Goal: Task Accomplishment & Management: Complete application form

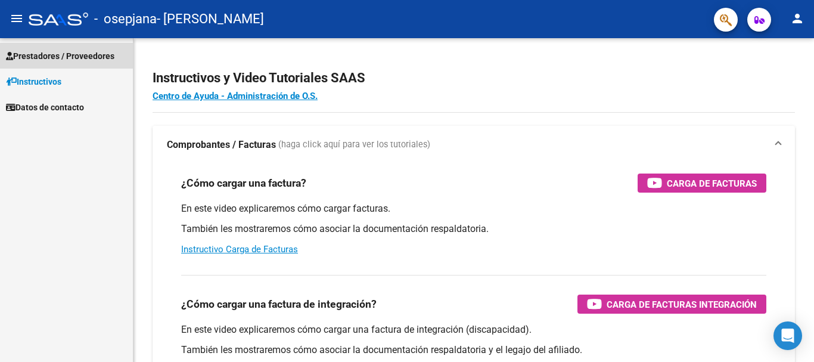
click at [49, 55] on span "Prestadores / Proveedores" at bounding box center [60, 55] width 108 height 13
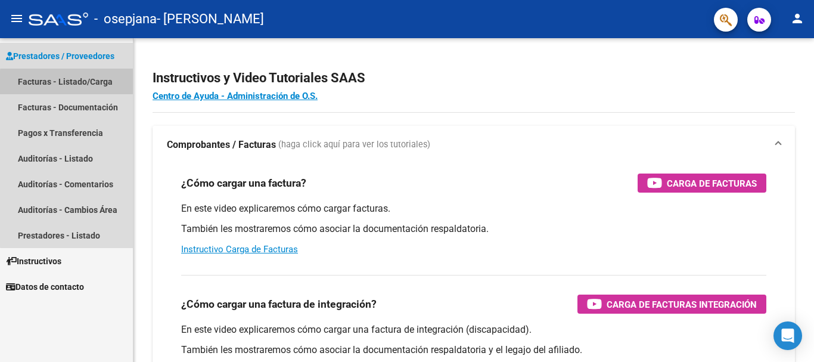
click at [75, 83] on link "Facturas - Listado/Carga" at bounding box center [66, 82] width 133 height 26
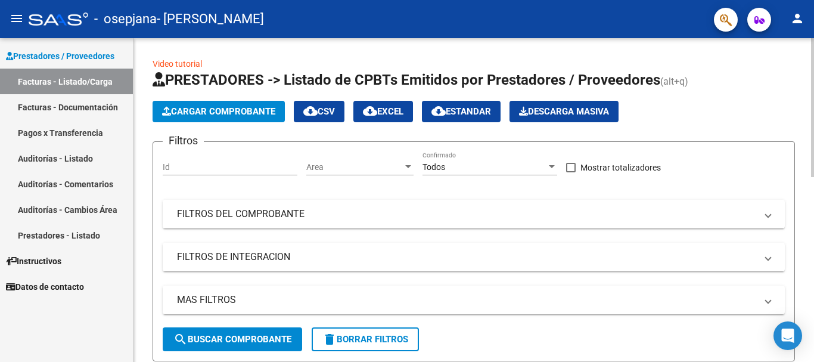
click at [212, 111] on span "Cargar Comprobante" at bounding box center [218, 111] width 113 height 11
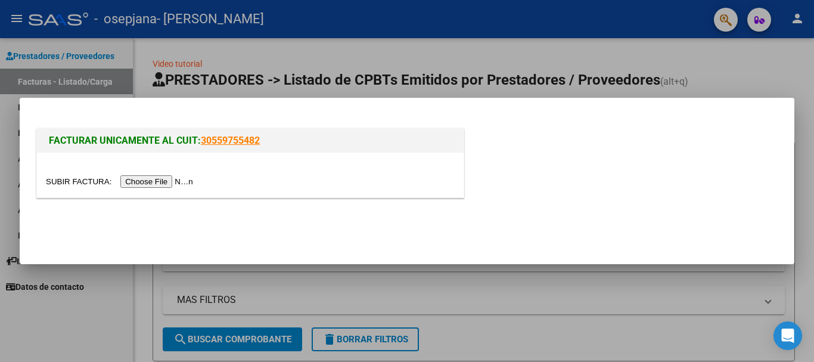
click at [170, 181] on input "file" at bounding box center [121, 181] width 151 height 13
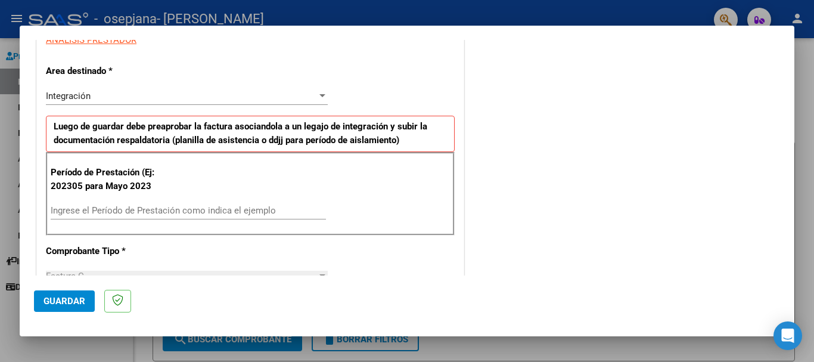
scroll to position [249, 0]
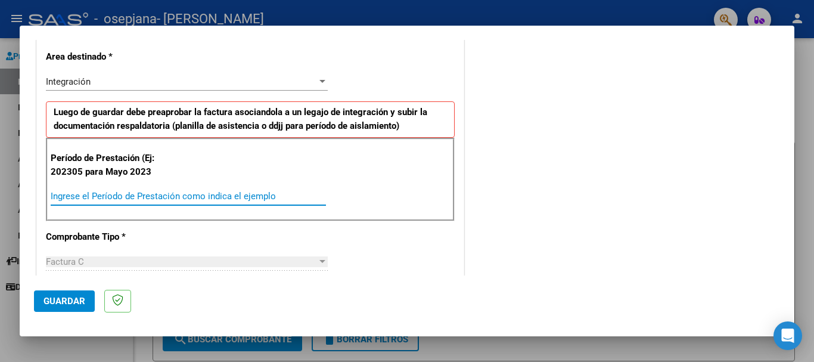
click at [92, 200] on input "Ingrese el Período de Prestación como indica el ejemplo" at bounding box center [188, 196] width 275 height 11
type input "202507"
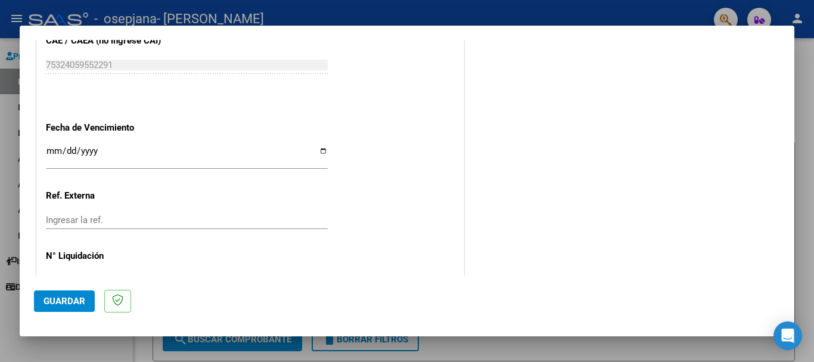
scroll to position [774, 0]
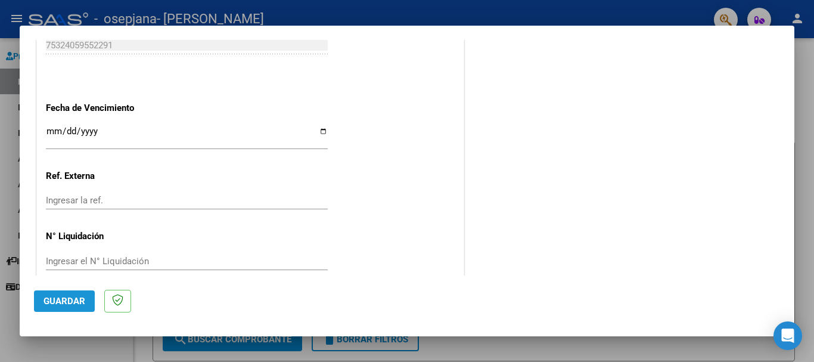
click at [66, 300] on span "Guardar" at bounding box center [65, 301] width 42 height 11
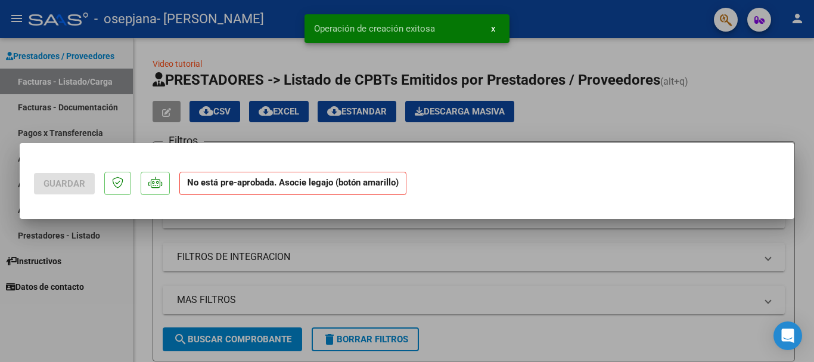
scroll to position [0, 0]
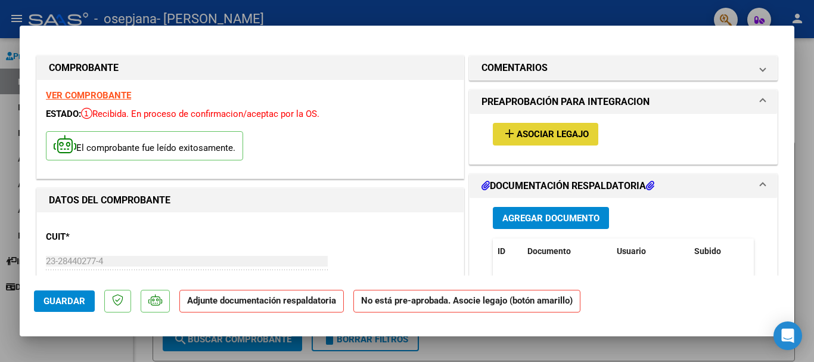
click at [541, 134] on span "Asociar Legajo" at bounding box center [553, 134] width 72 height 11
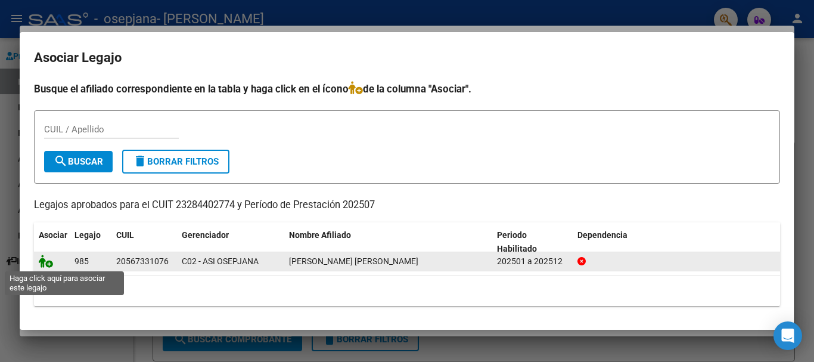
click at [52, 261] on icon at bounding box center [46, 261] width 14 height 13
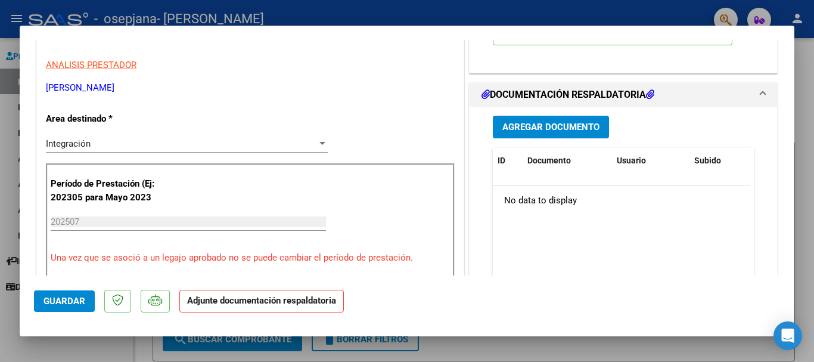
scroll to position [235, 0]
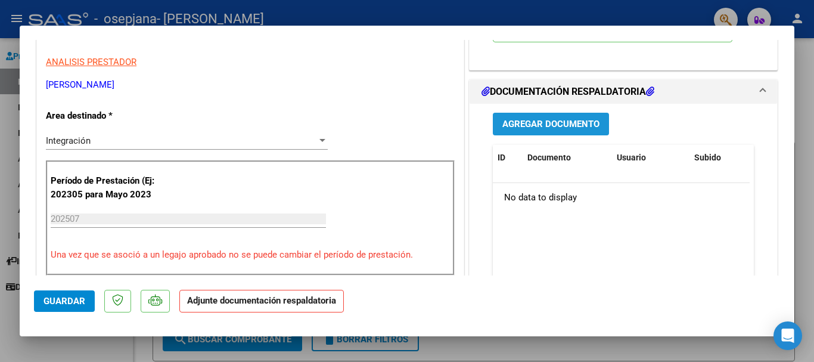
click at [548, 123] on span "Agregar Documento" at bounding box center [551, 124] width 97 height 11
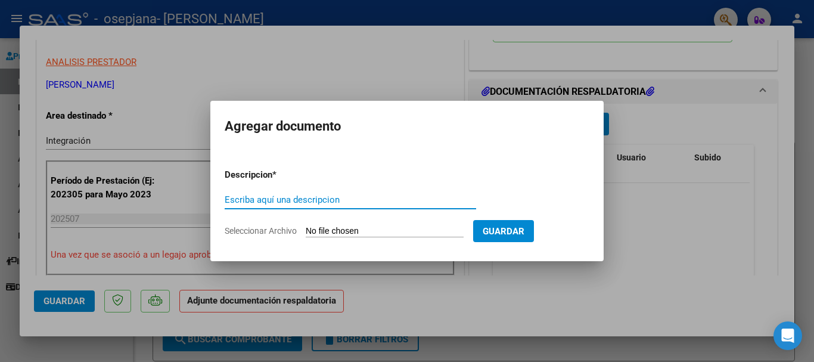
click at [270, 200] on input "Escriba aquí una descripcion" at bounding box center [351, 199] width 252 height 11
type input "PLANILLA DE ASISTENCIA"
click at [346, 227] on input "Seleccionar Archivo" at bounding box center [385, 231] width 158 height 11
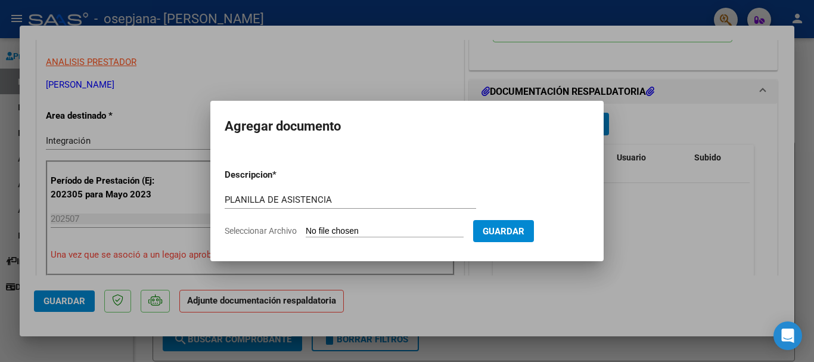
type input "C:\fakepath\FANIZZA 2025 07 PLANILLA JARA OSUNA CIRO.pdf"
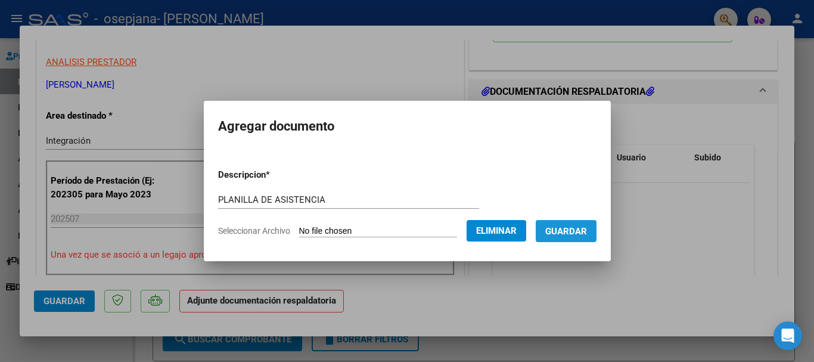
click at [585, 228] on span "Guardar" at bounding box center [566, 231] width 42 height 11
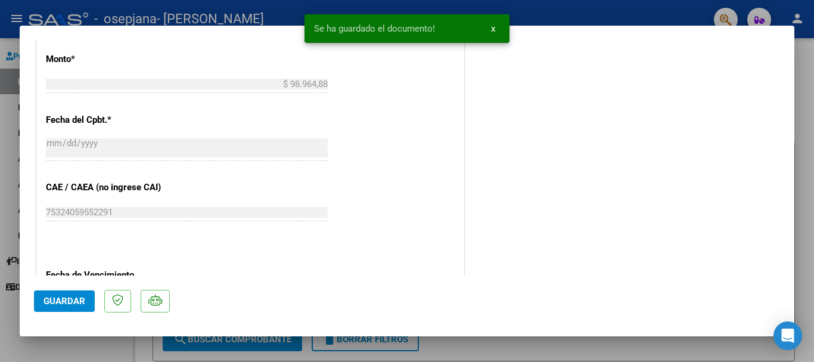
scroll to position [722, 0]
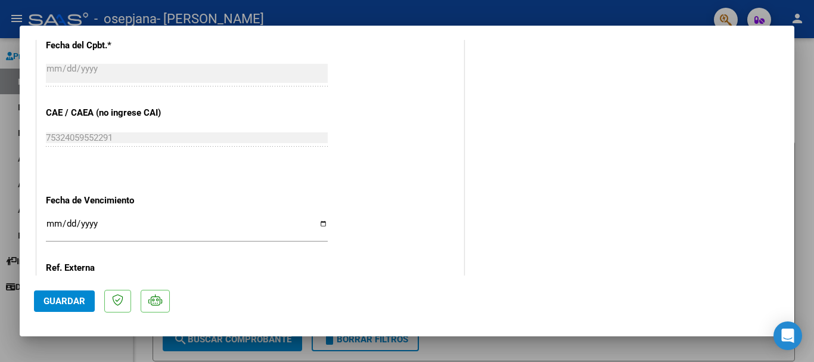
click at [69, 302] on span "Guardar" at bounding box center [65, 301] width 42 height 11
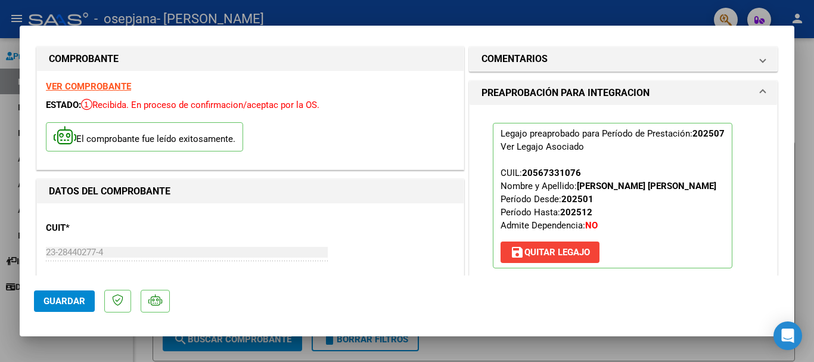
scroll to position [0, 0]
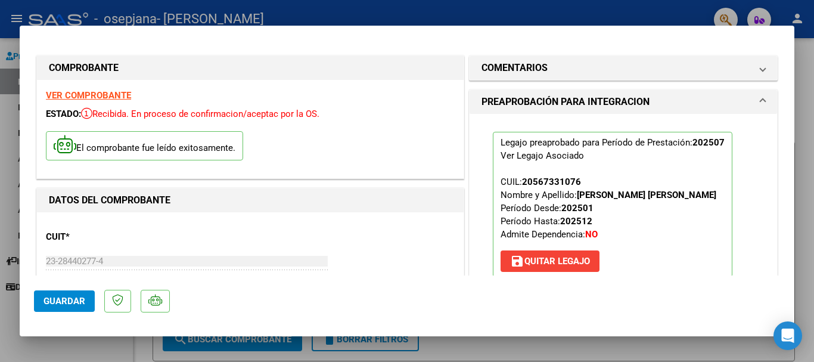
click at [803, 135] on div at bounding box center [407, 181] width 814 height 362
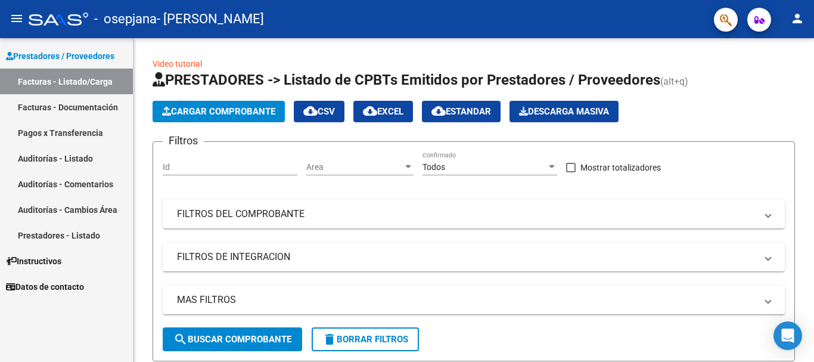
click at [82, 106] on link "Facturas - Documentación" at bounding box center [66, 107] width 133 height 26
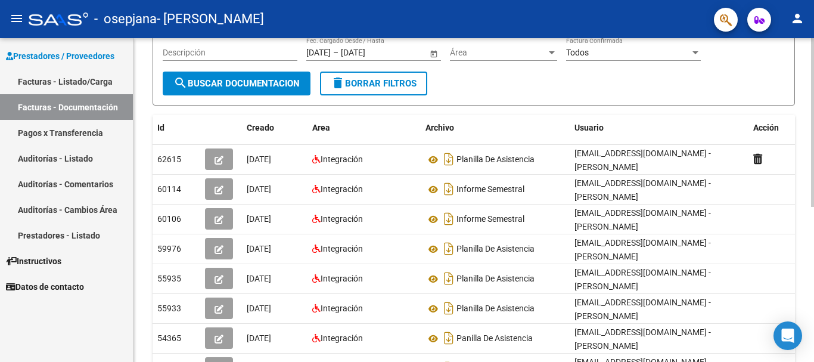
scroll to position [147, 0]
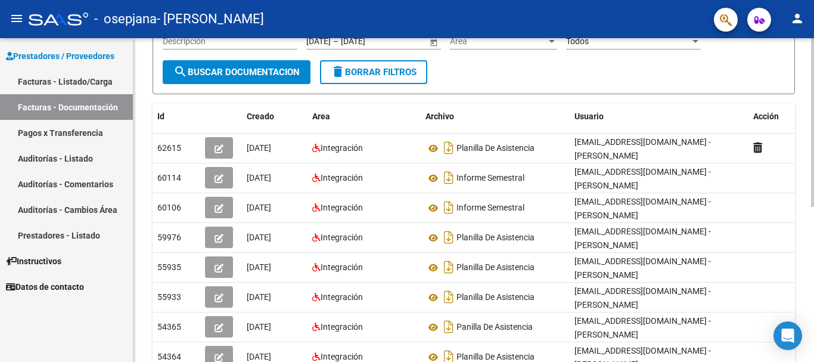
click at [814, 167] on div at bounding box center [812, 201] width 3 height 169
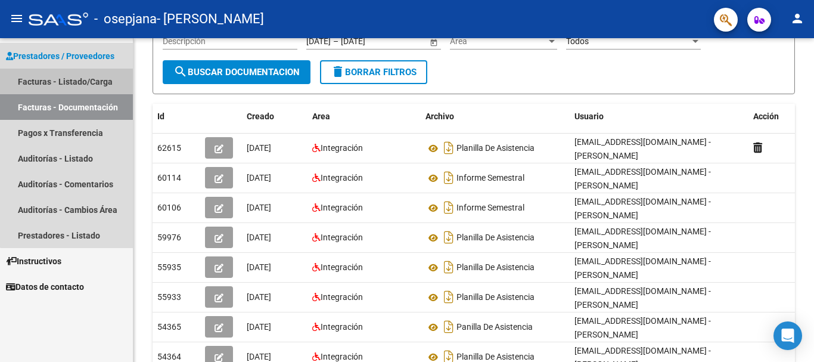
click at [77, 82] on link "Facturas - Listado/Carga" at bounding box center [66, 82] width 133 height 26
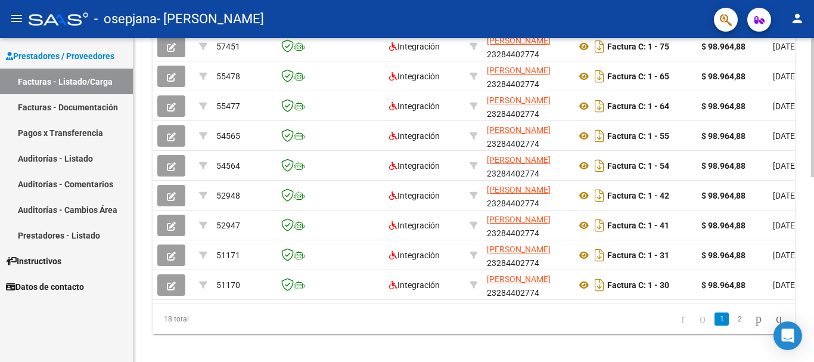
scroll to position [432, 0]
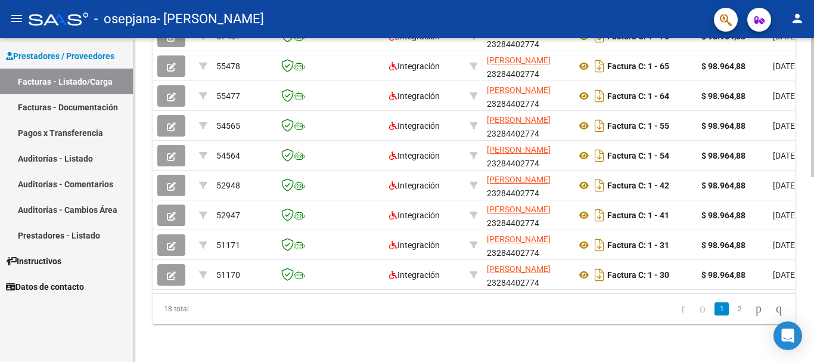
click at [814, 345] on div at bounding box center [812, 292] width 3 height 139
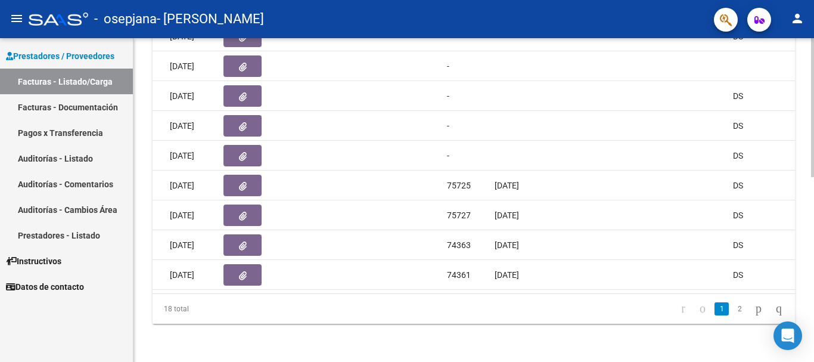
click at [814, 251] on div at bounding box center [812, 292] width 3 height 139
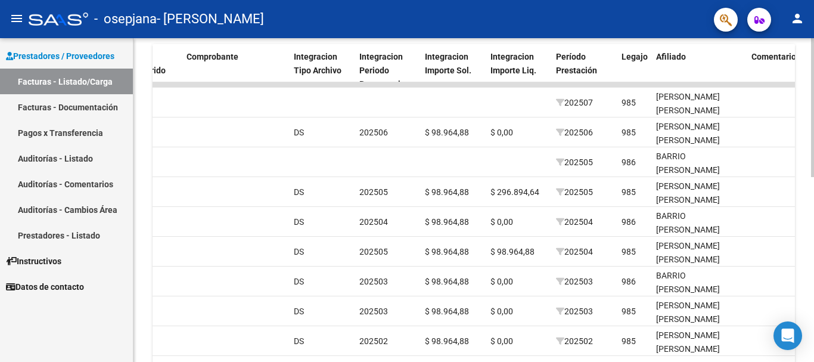
scroll to position [322, 0]
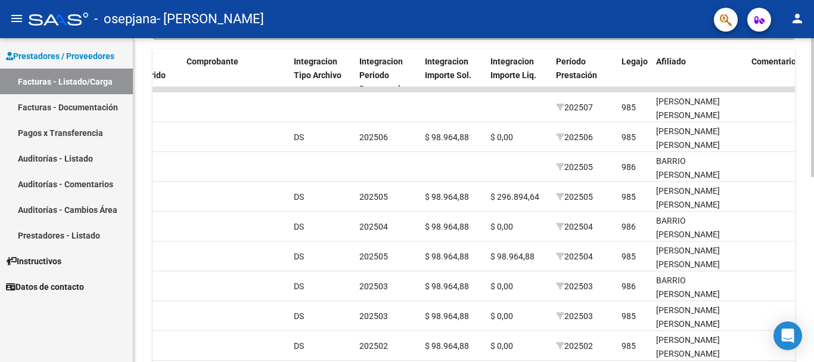
click at [814, 185] on div at bounding box center [812, 248] width 3 height 139
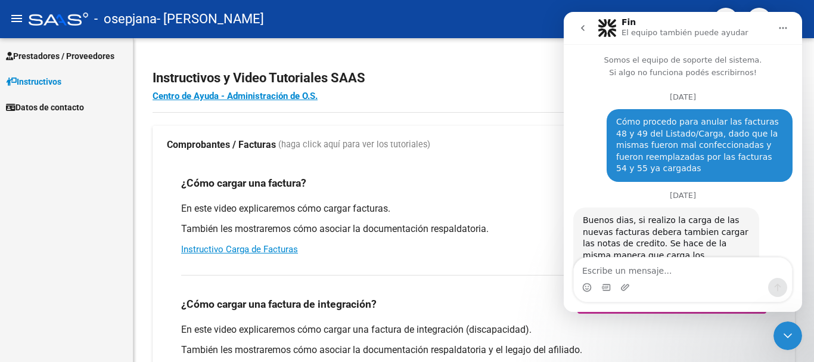
scroll to position [48, 0]
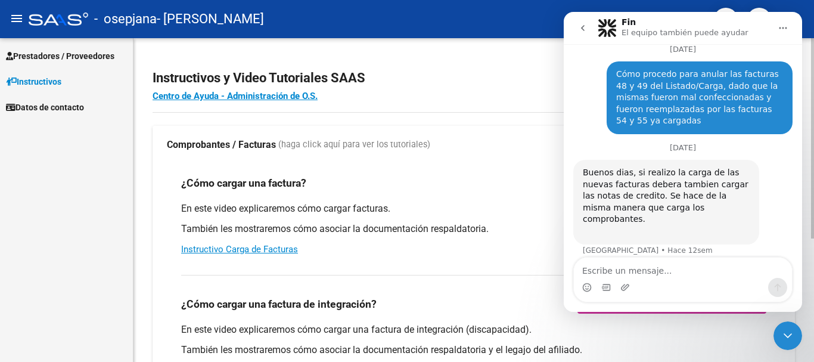
click at [508, 83] on h2 "Instructivos y Video Tutoriales SAAS" at bounding box center [474, 78] width 643 height 23
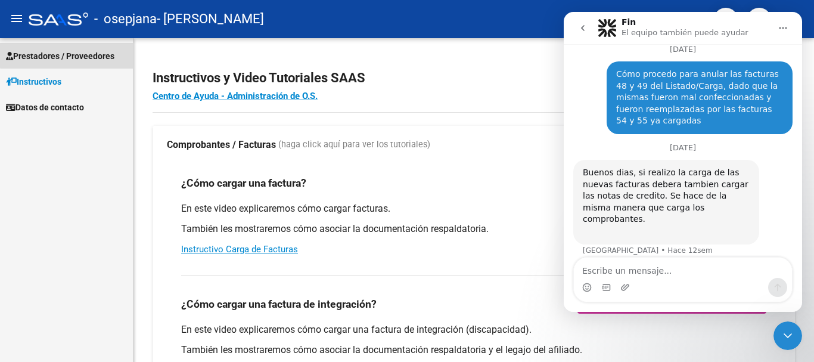
click at [82, 54] on span "Prestadores / Proveedores" at bounding box center [60, 55] width 108 height 13
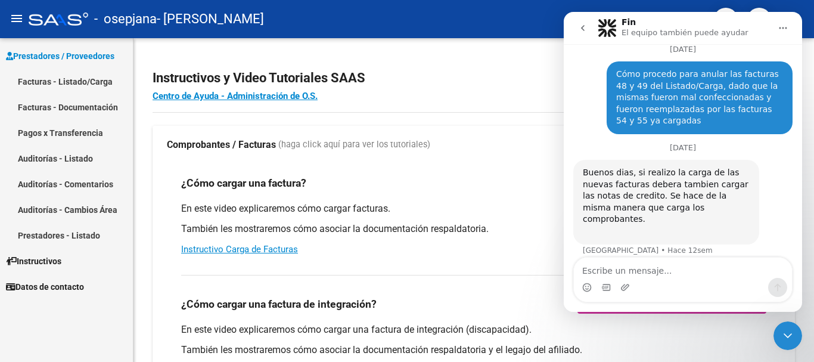
click at [72, 105] on link "Facturas - Documentación" at bounding box center [66, 107] width 133 height 26
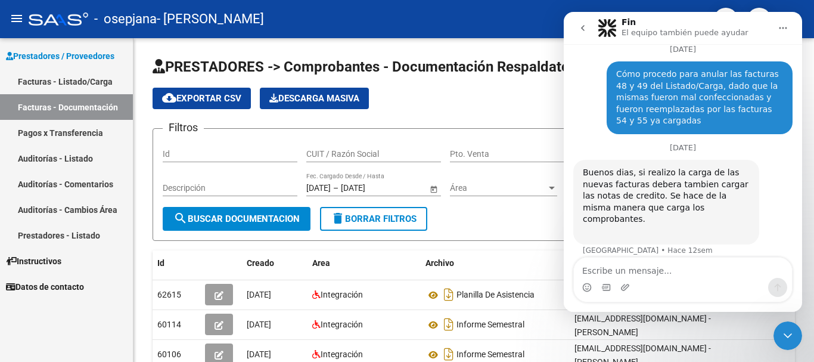
click at [786, 29] on icon "Inicio" at bounding box center [784, 28] width 8 height 2
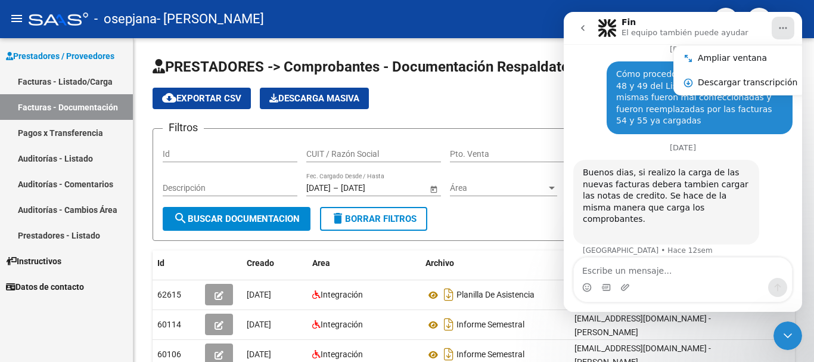
click at [786, 29] on icon "Inicio" at bounding box center [784, 28] width 8 height 2
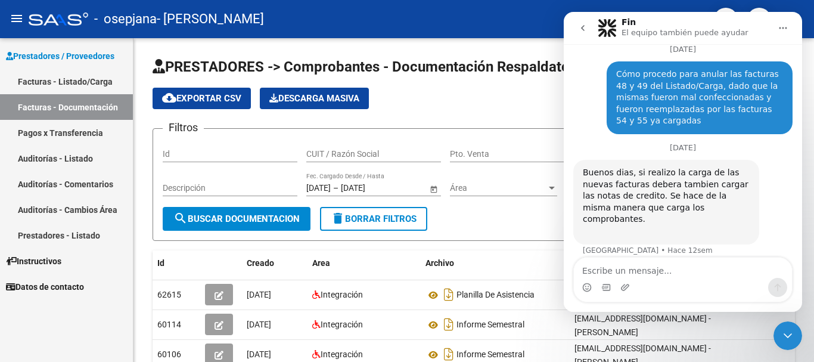
click at [584, 26] on icon "go back" at bounding box center [583, 28] width 4 height 6
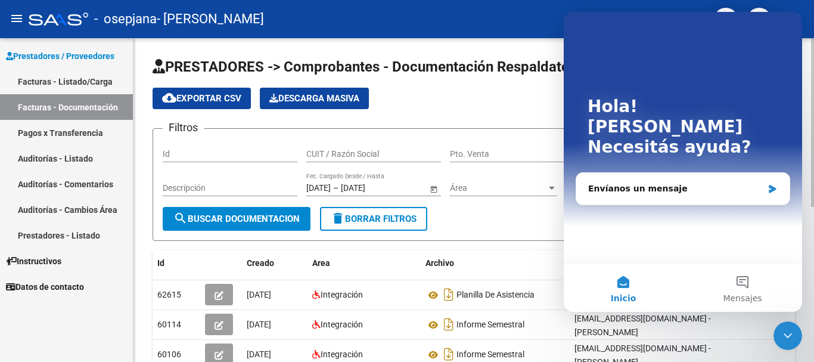
click at [536, 109] on app-list-header "PRESTADORES -> Comprobantes - Documentación Respaldatoria cloud_download Export…" at bounding box center [474, 149] width 643 height 184
click at [550, 112] on app-list-header "PRESTADORES -> Comprobantes - Documentación Respaldatoria cloud_download Export…" at bounding box center [474, 149] width 643 height 184
click at [810, 214] on div "PRESTADORES -> Comprobantes - Documentación Respaldatoria cloud_download Export…" at bounding box center [474, 344] width 681 height 612
click at [814, 122] on div at bounding box center [812, 122] width 3 height 169
click at [627, 282] on button "Inicio" at bounding box center [623, 288] width 119 height 48
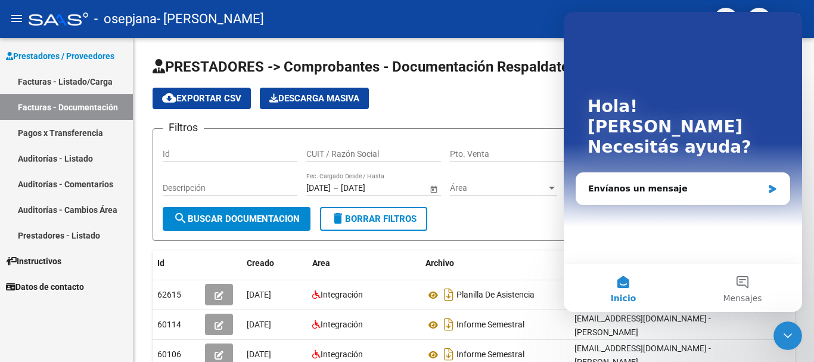
click at [622, 283] on button "Inicio" at bounding box center [623, 288] width 119 height 48
click at [621, 279] on button "Inicio" at bounding box center [623, 288] width 119 height 48
click at [788, 22] on div "Hola! [PERSON_NAME] ayuda?" at bounding box center [683, 129] width 215 height 235
click at [498, 23] on div "- osepjana - [PERSON_NAME]" at bounding box center [367, 19] width 676 height 26
click at [464, 128] on form "Filtros Id CUIT / Razón Social Pto. Venta Nro. Comprobante Descripción [DATE] […" at bounding box center [474, 184] width 643 height 113
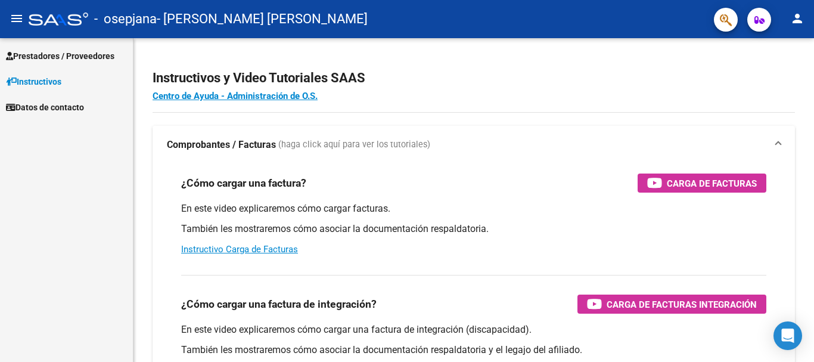
click at [95, 54] on span "Prestadores / Proveedores" at bounding box center [60, 55] width 108 height 13
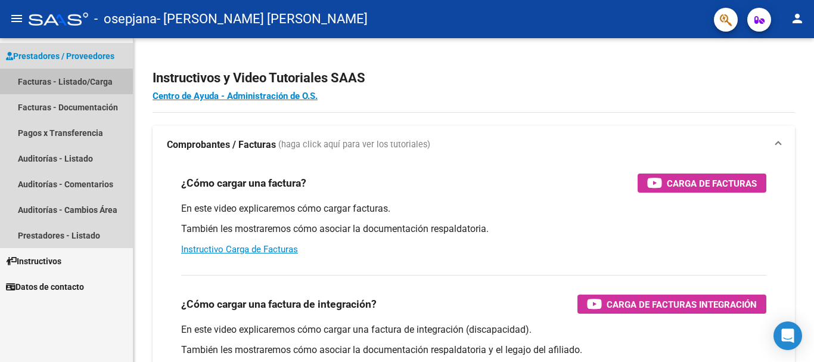
click at [83, 82] on link "Facturas - Listado/Carga" at bounding box center [66, 82] width 133 height 26
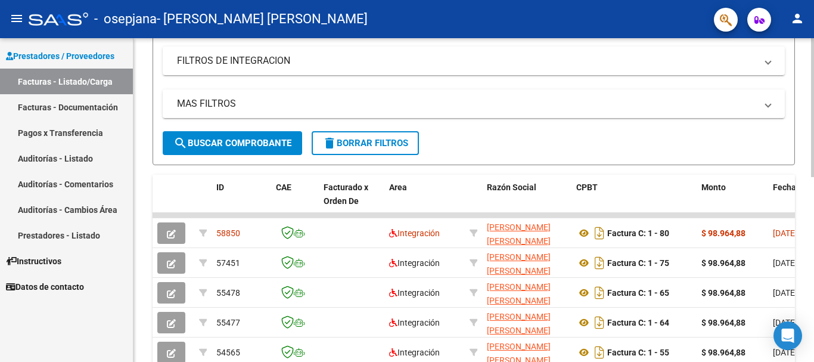
scroll to position [198, 0]
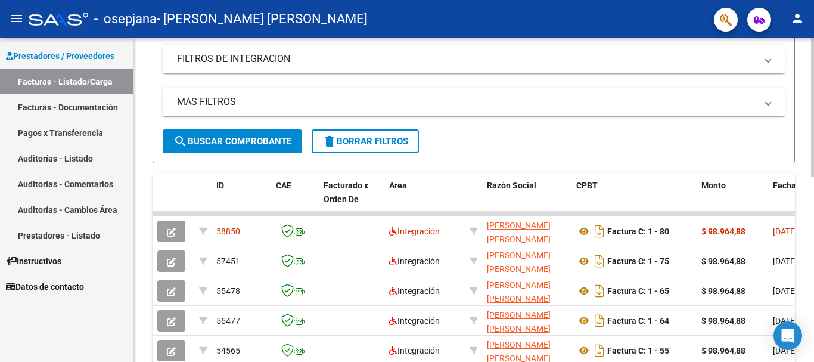
click at [814, 197] on div at bounding box center [812, 194] width 3 height 139
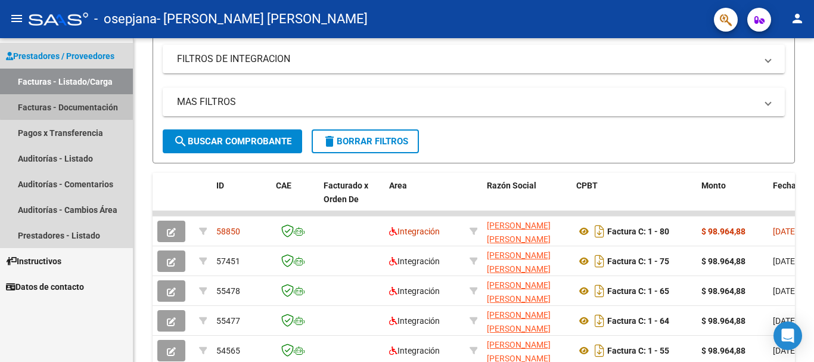
click at [88, 105] on link "Facturas - Documentación" at bounding box center [66, 107] width 133 height 26
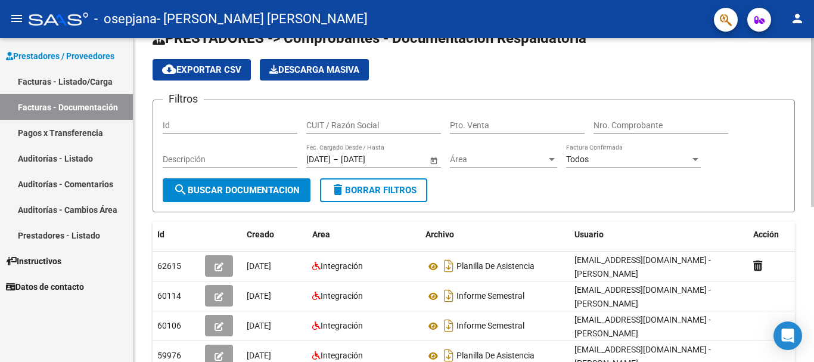
scroll to position [21, 0]
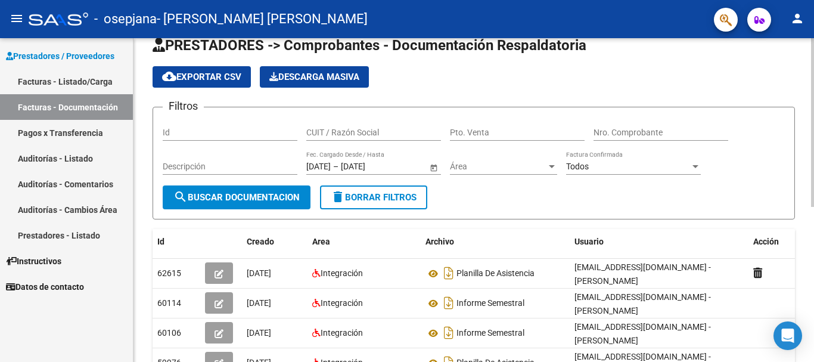
click at [812, 129] on div at bounding box center [812, 133] width 3 height 169
